Goal: Find specific page/section: Find specific page/section

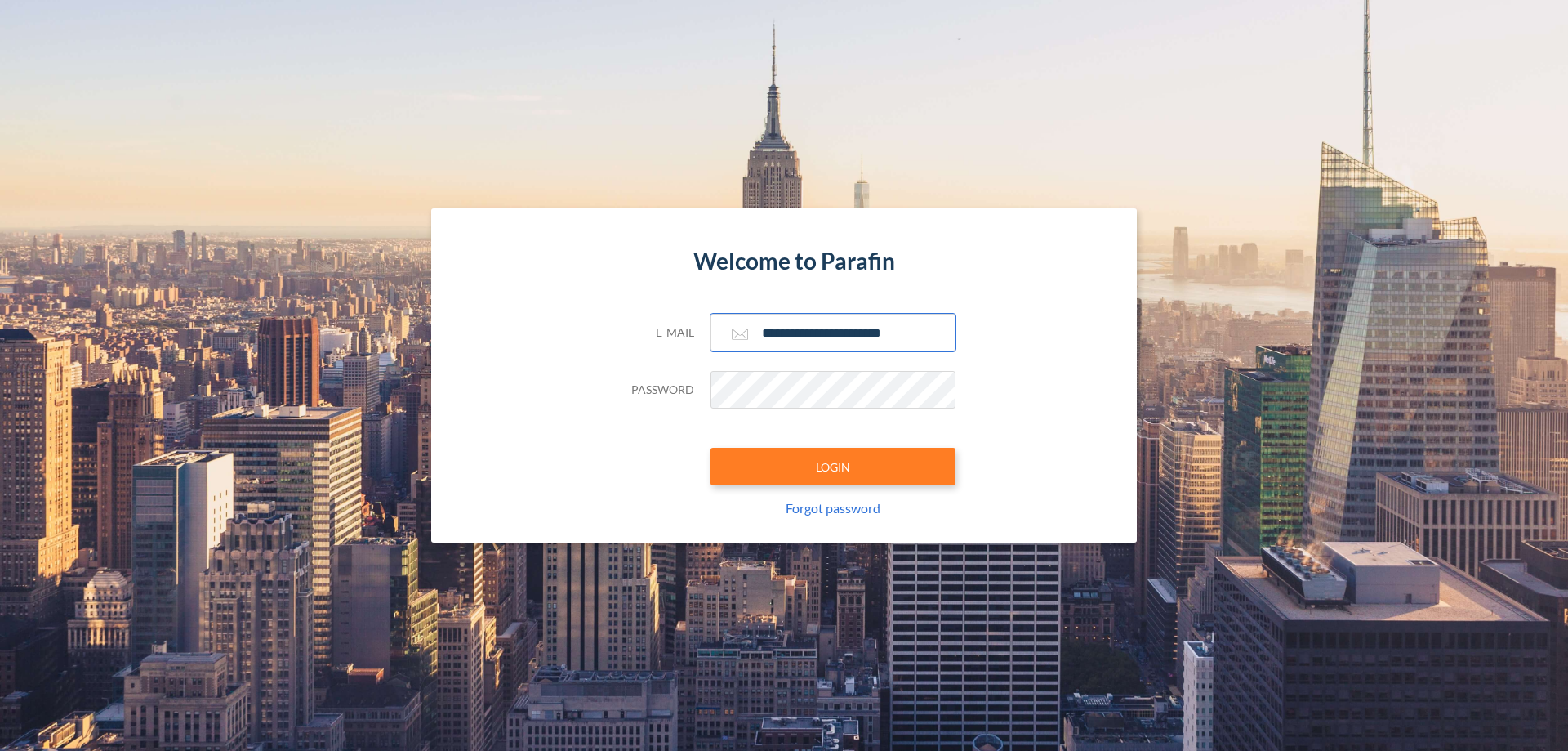
type input "**********"
click at [833, 466] on button "LOGIN" at bounding box center [833, 466] width 245 height 38
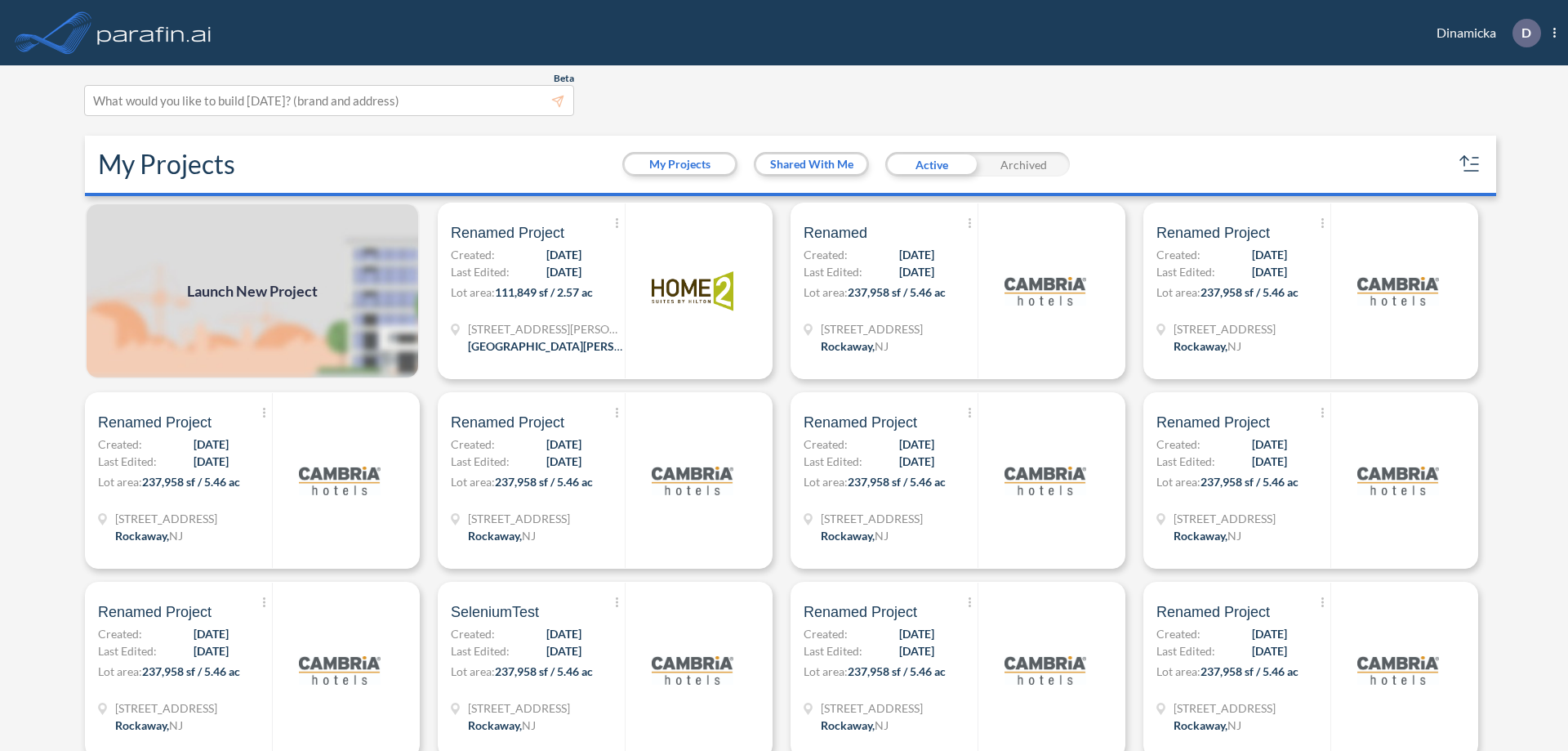
scroll to position [4, 0]
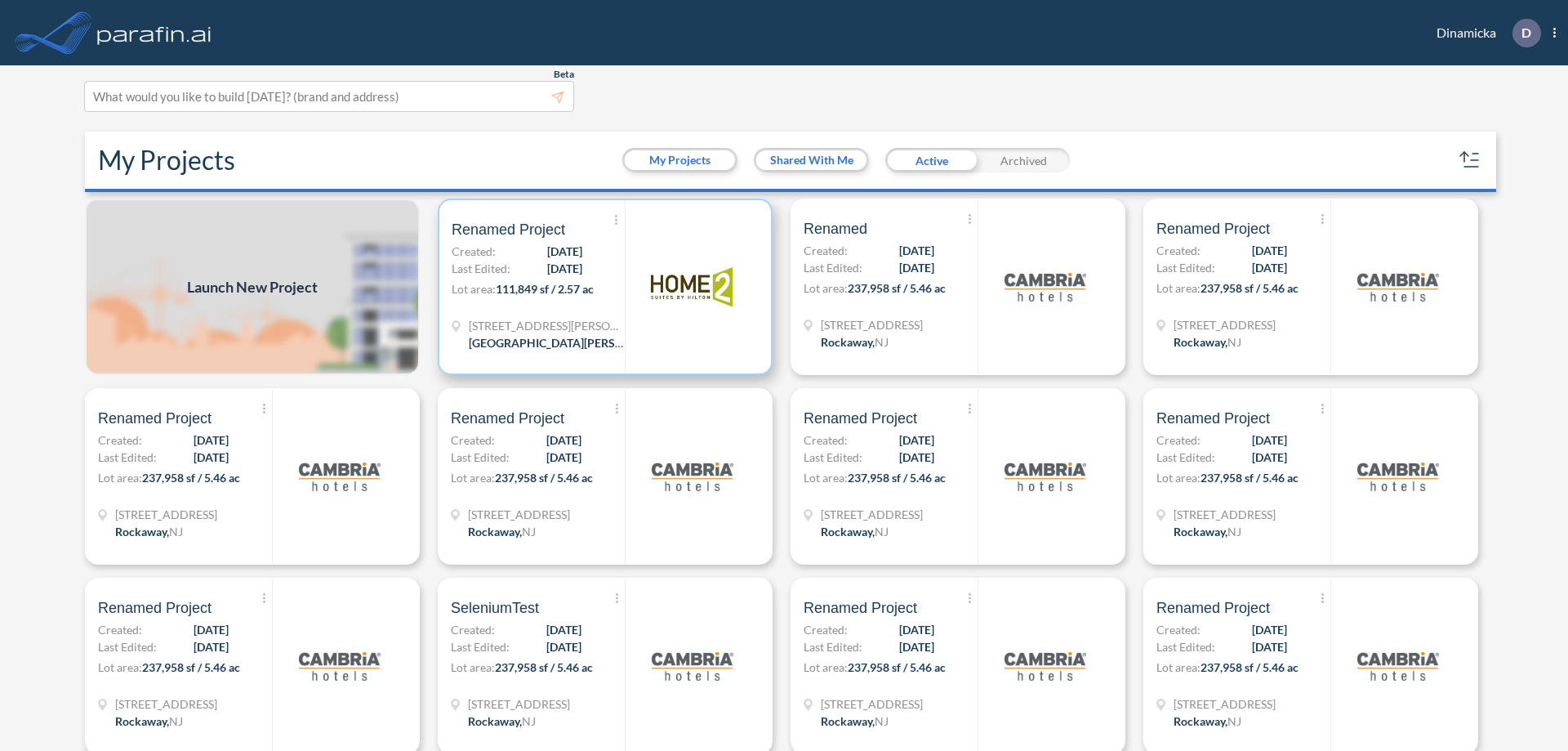
click at [601, 287] on p "Lot area: 111,849 sf / 2.57 ac" at bounding box center [537, 292] width 173 height 24
